Goal: Task Accomplishment & Management: Manage account settings

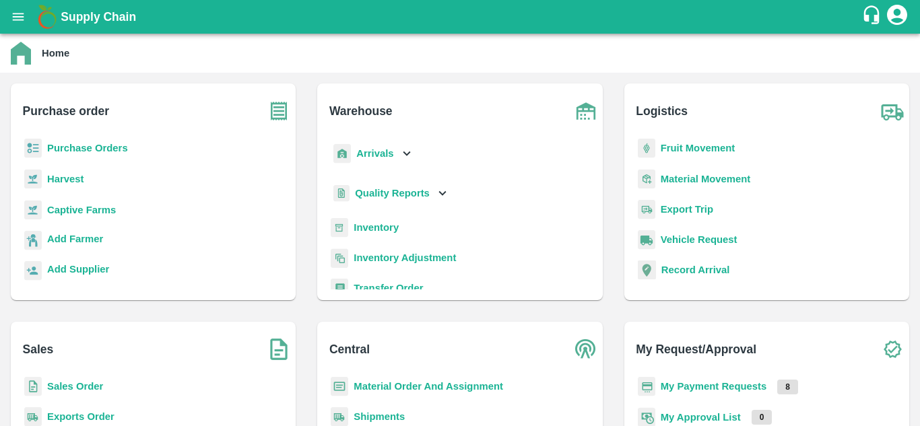
click at [89, 150] on b "Purchase Orders" at bounding box center [87, 148] width 81 height 11
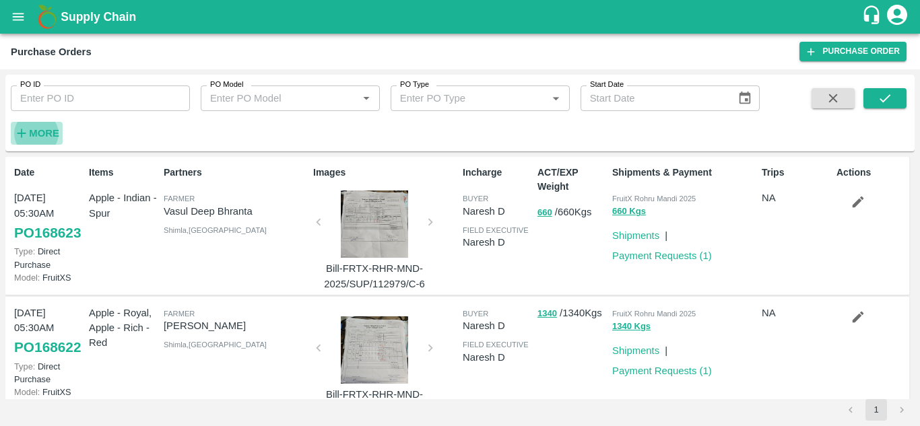
click at [44, 134] on strong "More" at bounding box center [44, 133] width 30 height 11
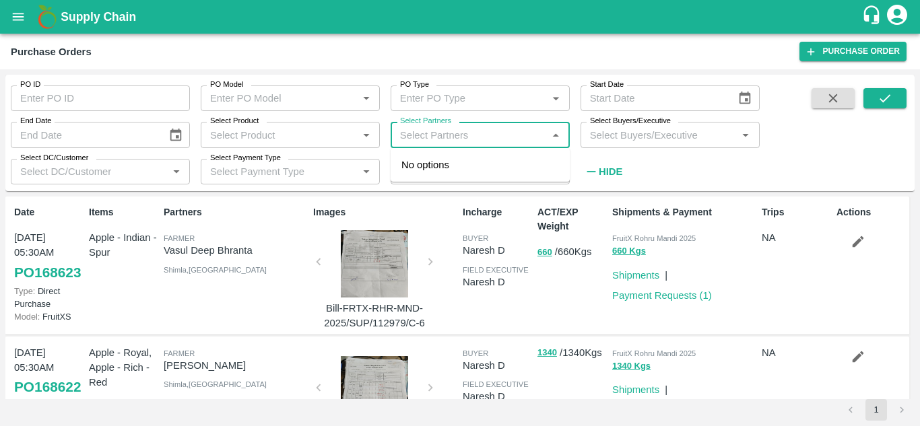
click at [433, 135] on input "Select Partners" at bounding box center [469, 135] width 149 height 18
paste input "9823476079"
type input "9823476079"
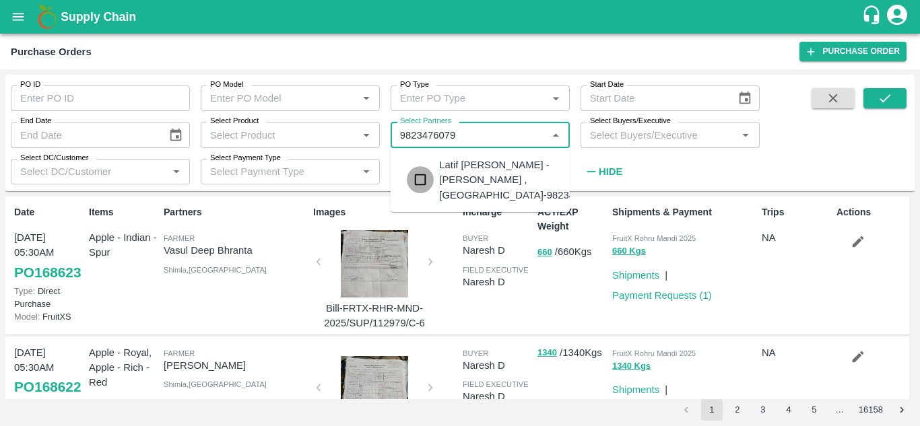
click at [421, 181] on input "checkbox" at bounding box center [420, 179] width 27 height 27
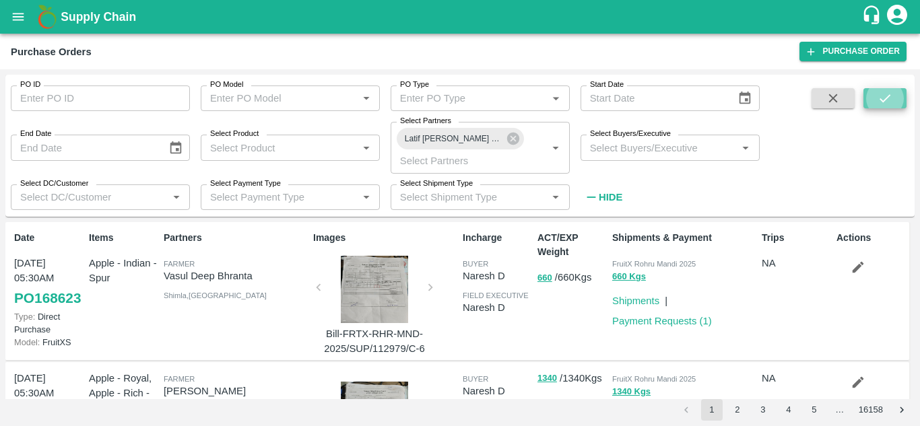
click at [868, 104] on button "submit" at bounding box center [884, 98] width 43 height 20
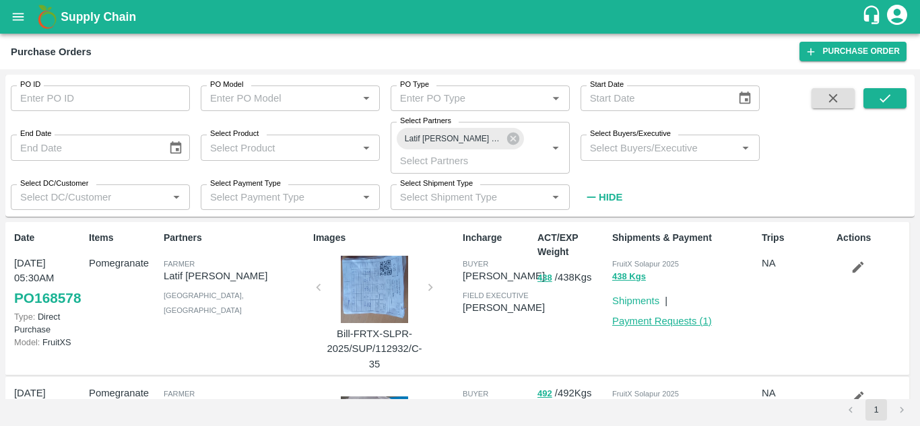
click at [667, 321] on link "Payment Requests ( 1 )" at bounding box center [662, 321] width 100 height 11
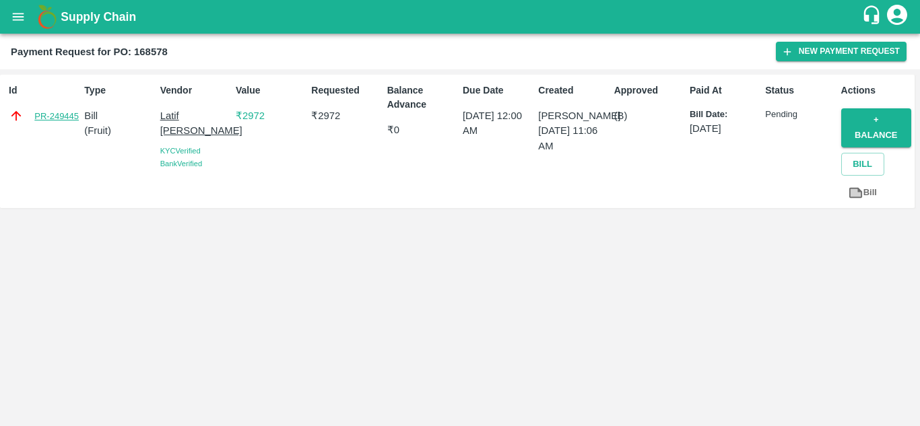
click at [62, 115] on link "PR-249445" at bounding box center [56, 116] width 44 height 13
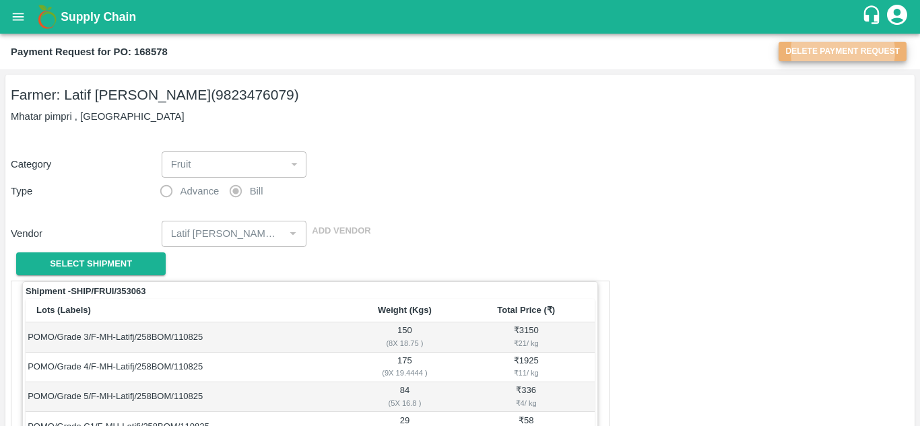
click at [830, 53] on button "Delete Payment Request" at bounding box center [842, 52] width 128 height 20
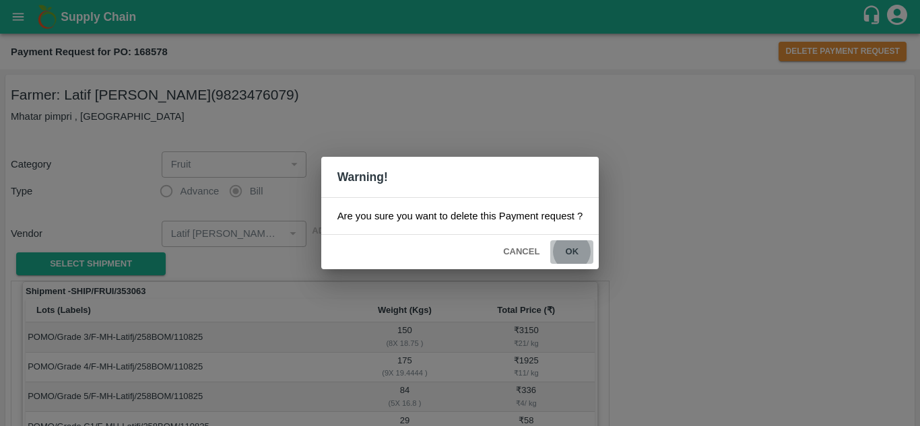
click at [571, 253] on button "ok" at bounding box center [571, 252] width 43 height 24
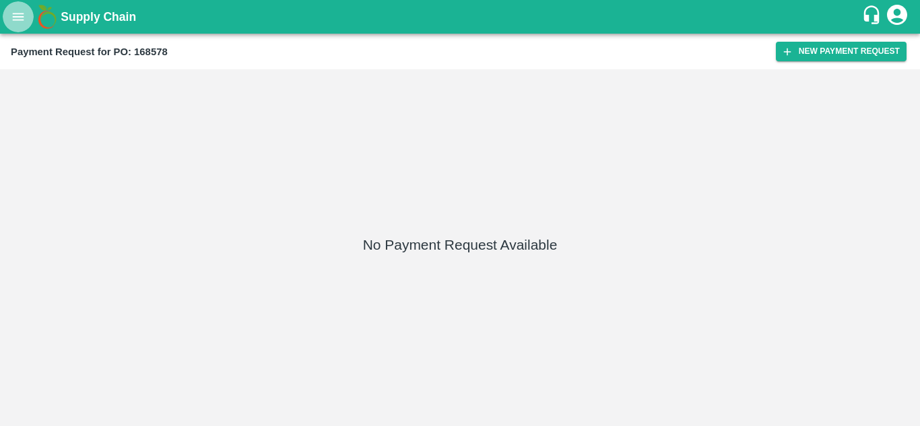
click at [18, 10] on icon "open drawer" at bounding box center [18, 16] width 15 height 15
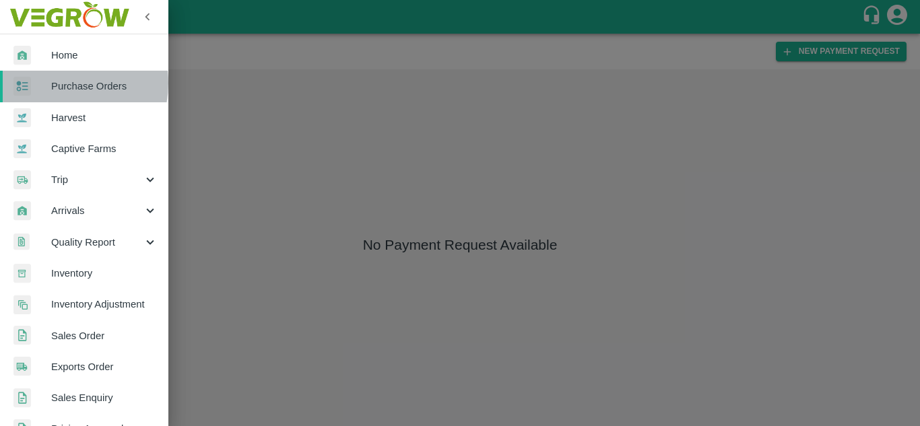
click at [58, 83] on span "Purchase Orders" at bounding box center [104, 86] width 106 height 15
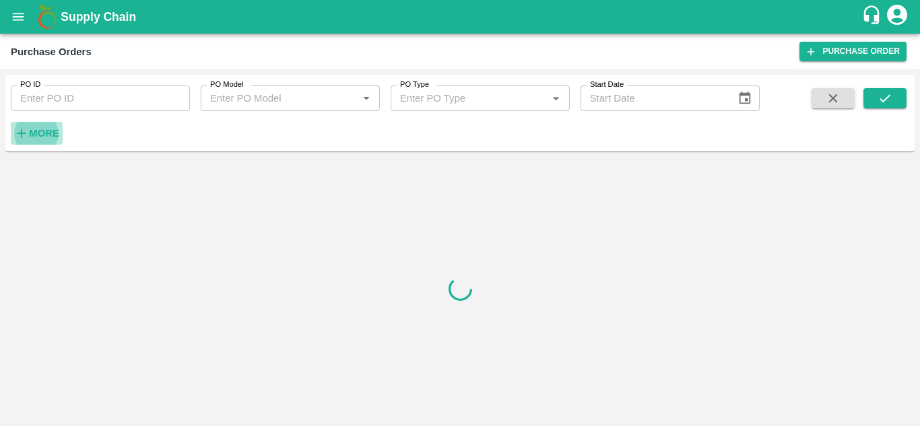
click at [42, 133] on strong "More" at bounding box center [44, 133] width 30 height 11
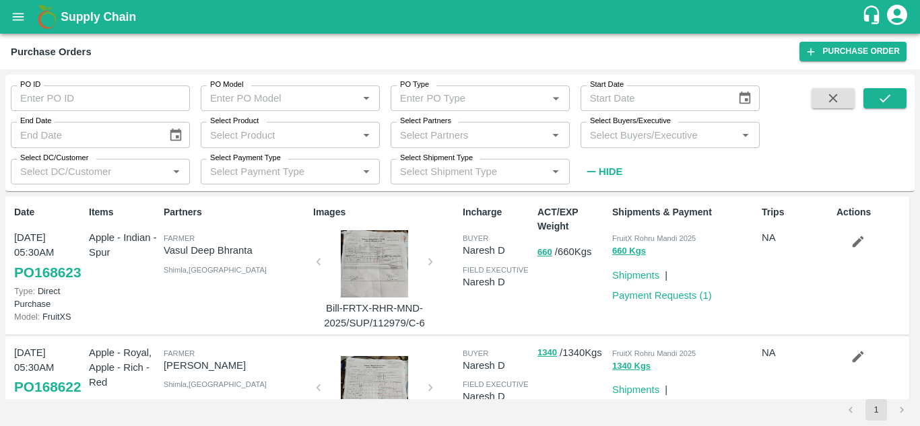
click at [470, 146] on div "Select Partners   *" at bounding box center [480, 135] width 179 height 26
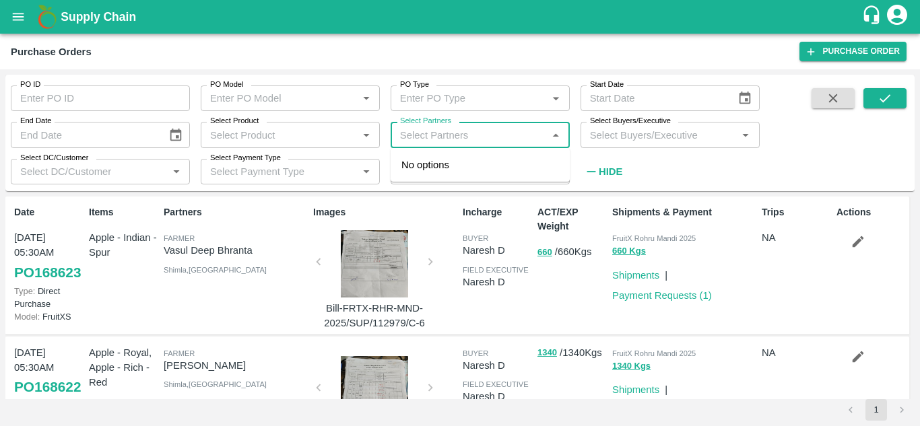
paste input "9823476079"
type input "9823476079"
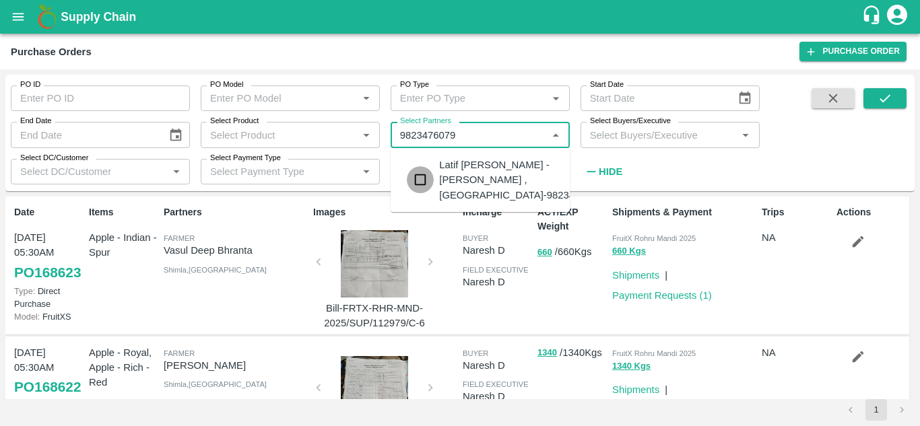
click at [420, 178] on input "checkbox" at bounding box center [420, 179] width 27 height 27
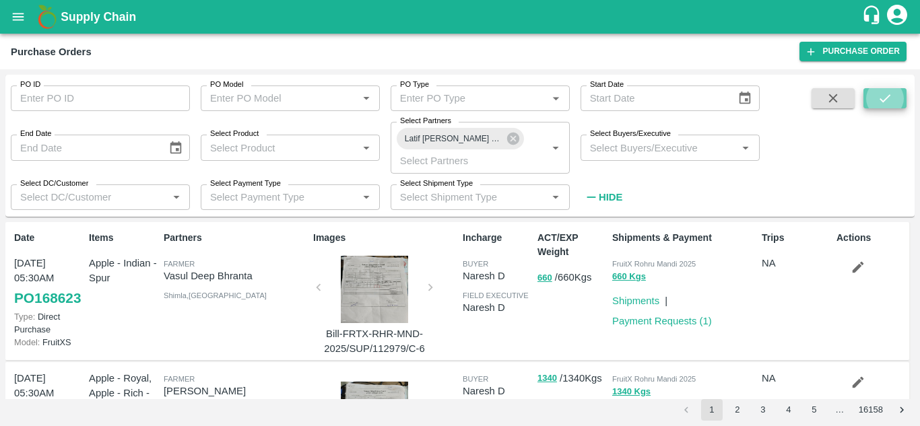
click at [882, 100] on icon "submit" at bounding box center [884, 98] width 15 height 15
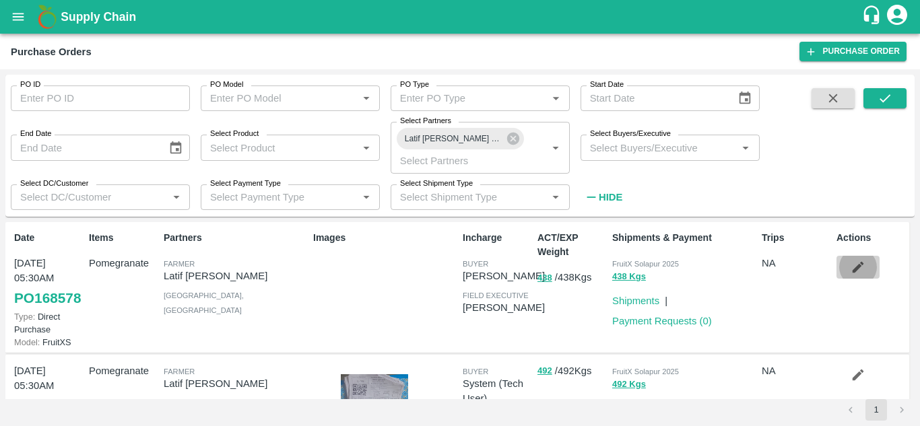
click at [854, 263] on icon "button" at bounding box center [857, 267] width 15 height 15
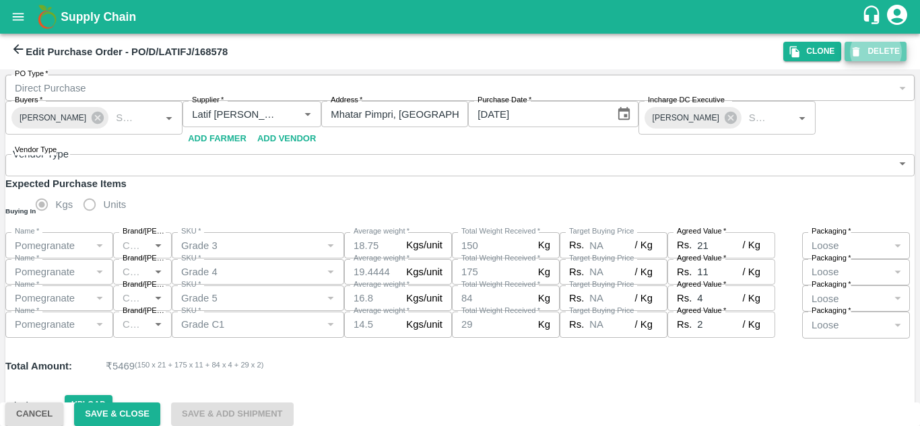
click at [870, 53] on button "DELETE" at bounding box center [875, 52] width 62 height 20
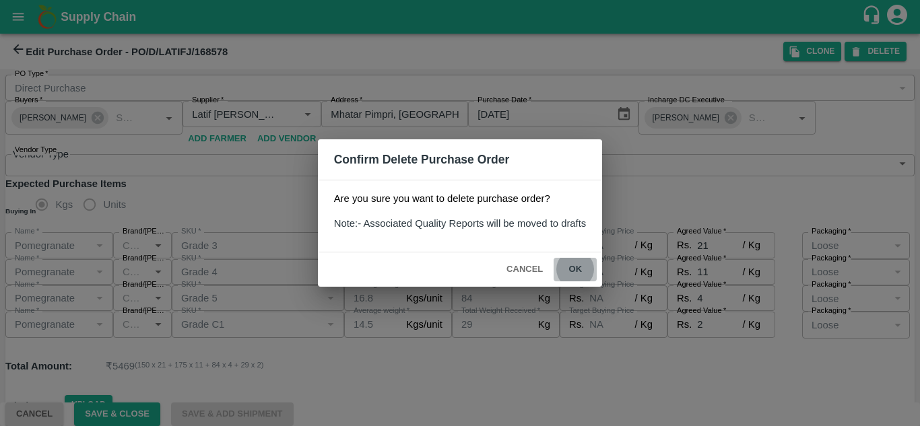
click at [559, 258] on button "ok" at bounding box center [574, 270] width 43 height 24
